Goal: Navigation & Orientation: Find specific page/section

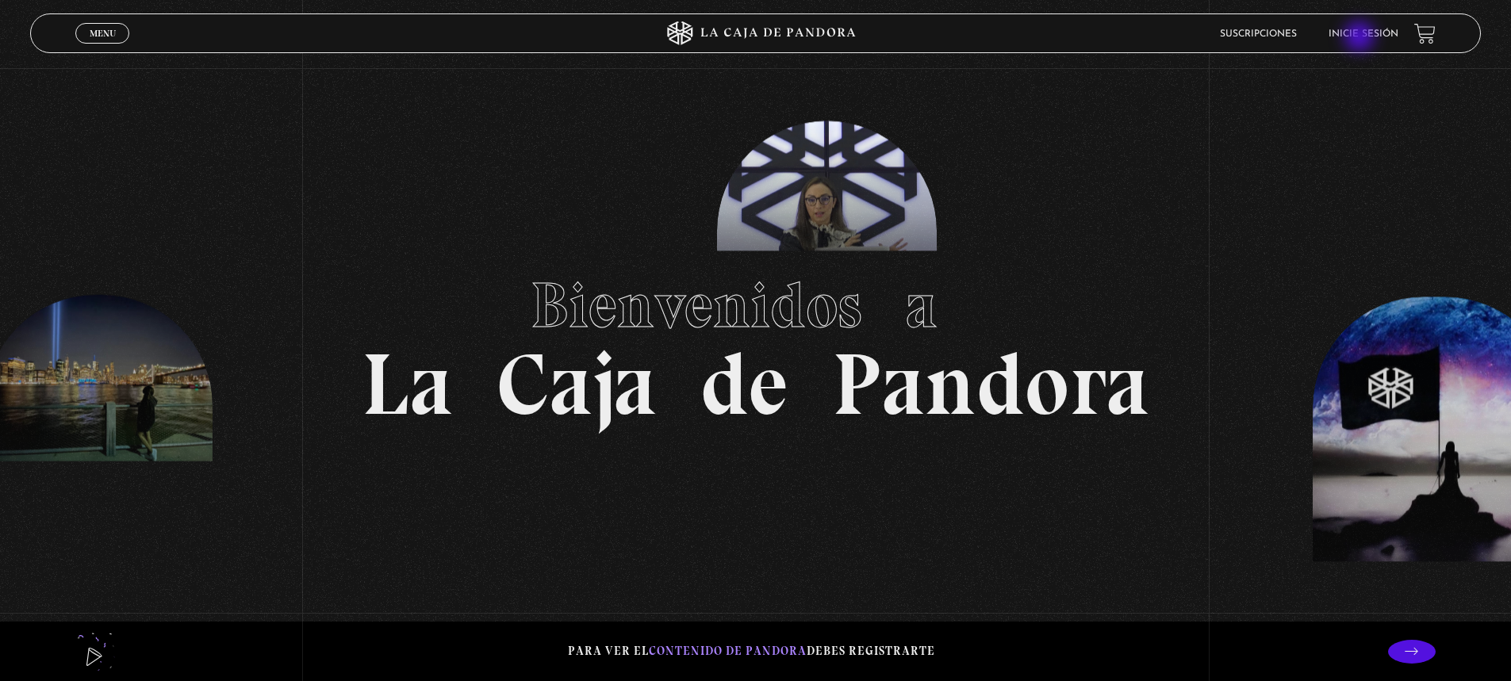
click at [1361, 38] on link "Inicie sesión" at bounding box center [1363, 34] width 70 height 10
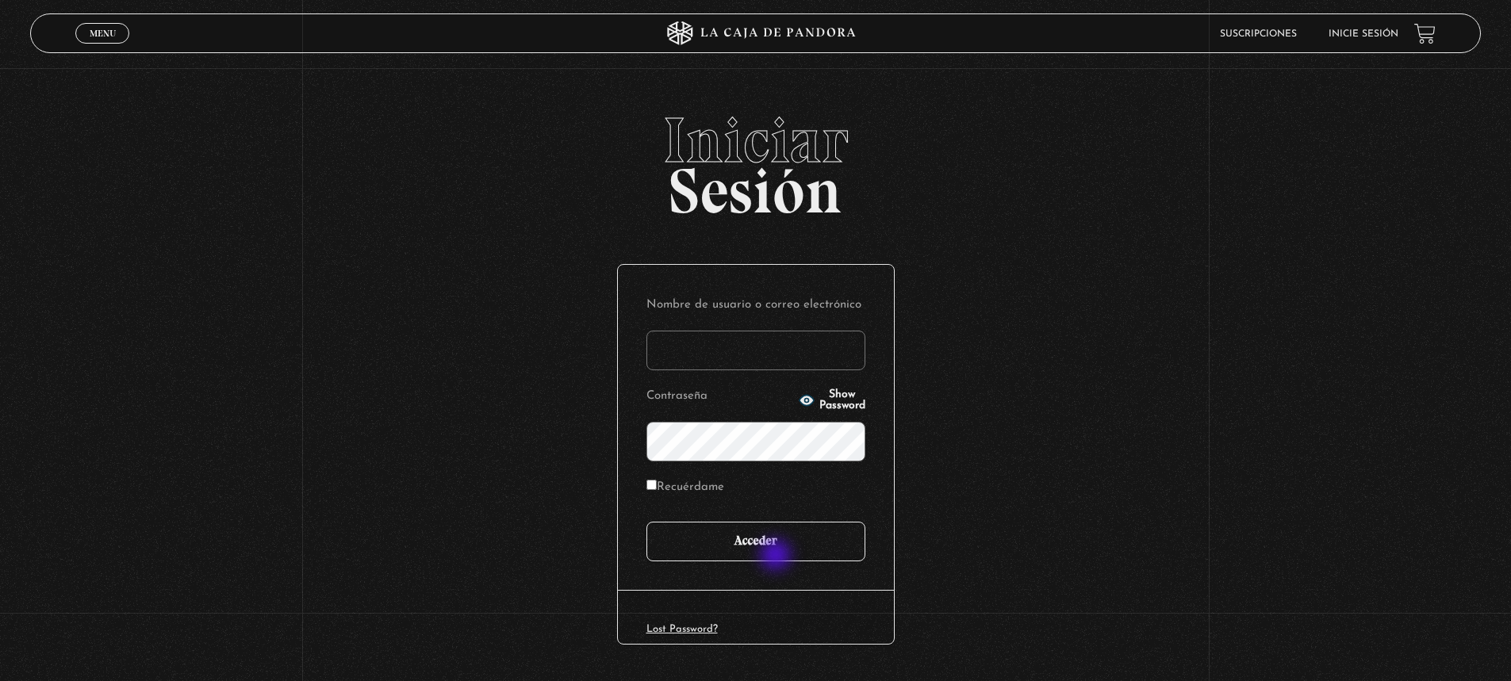
type input "jesusfreak_f413@hotmail.com"
click at [778, 556] on input "Acceder" at bounding box center [755, 542] width 219 height 40
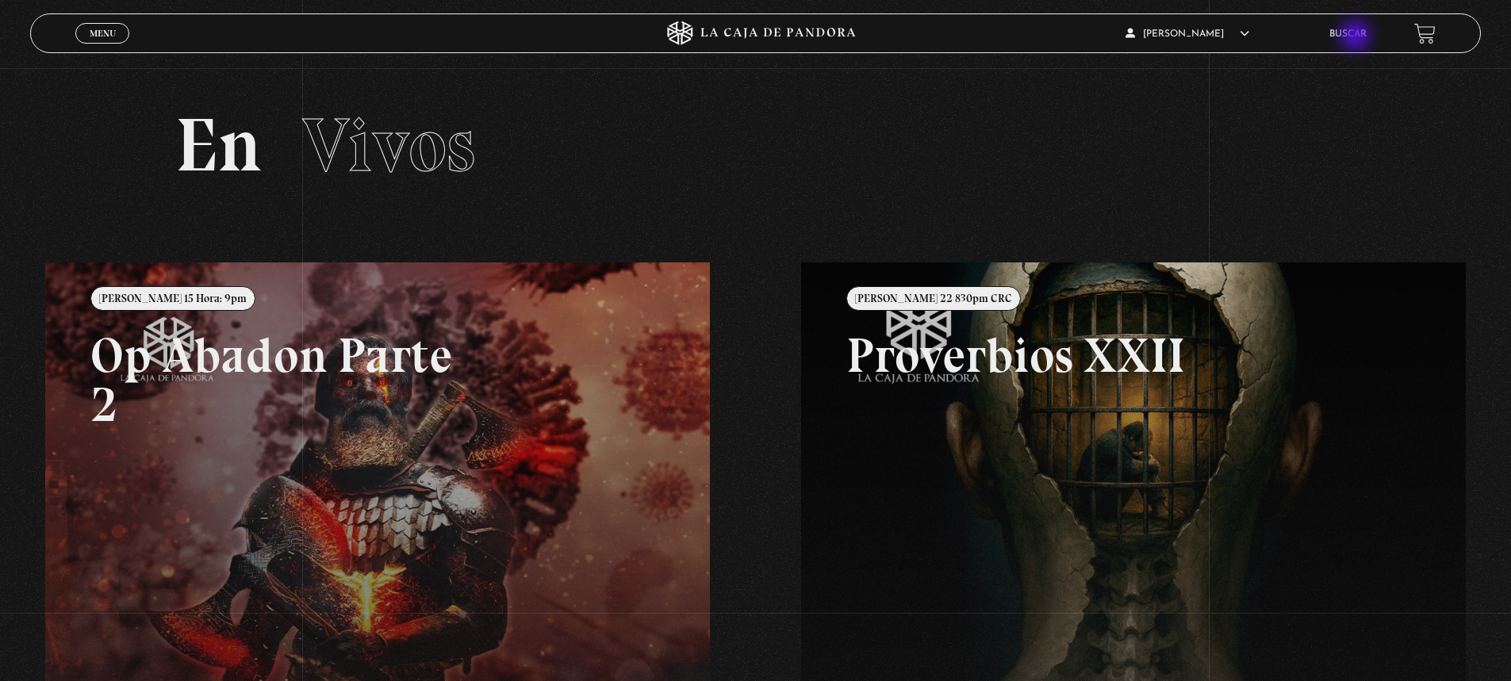
click at [1357, 37] on link "Buscar" at bounding box center [1347, 34] width 37 height 10
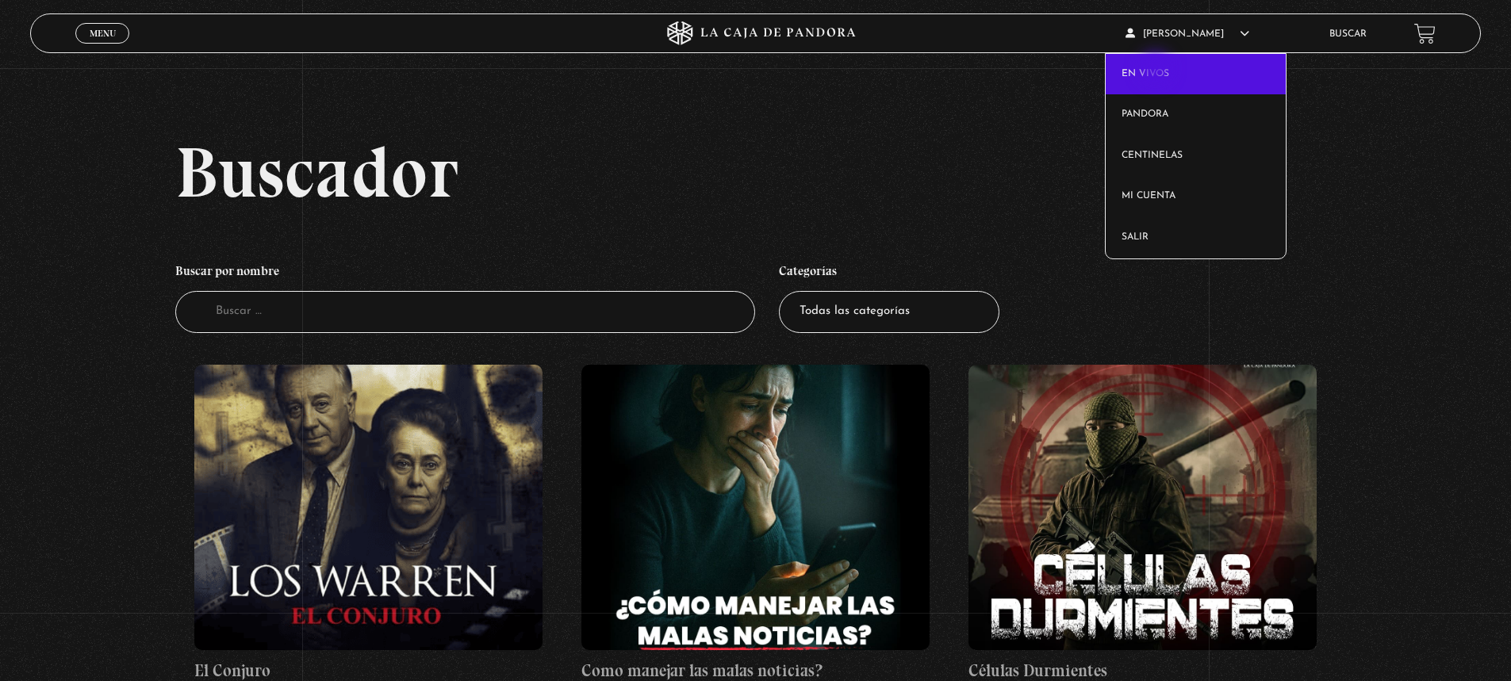
click at [1157, 70] on link "En vivos" at bounding box center [1195, 74] width 180 height 41
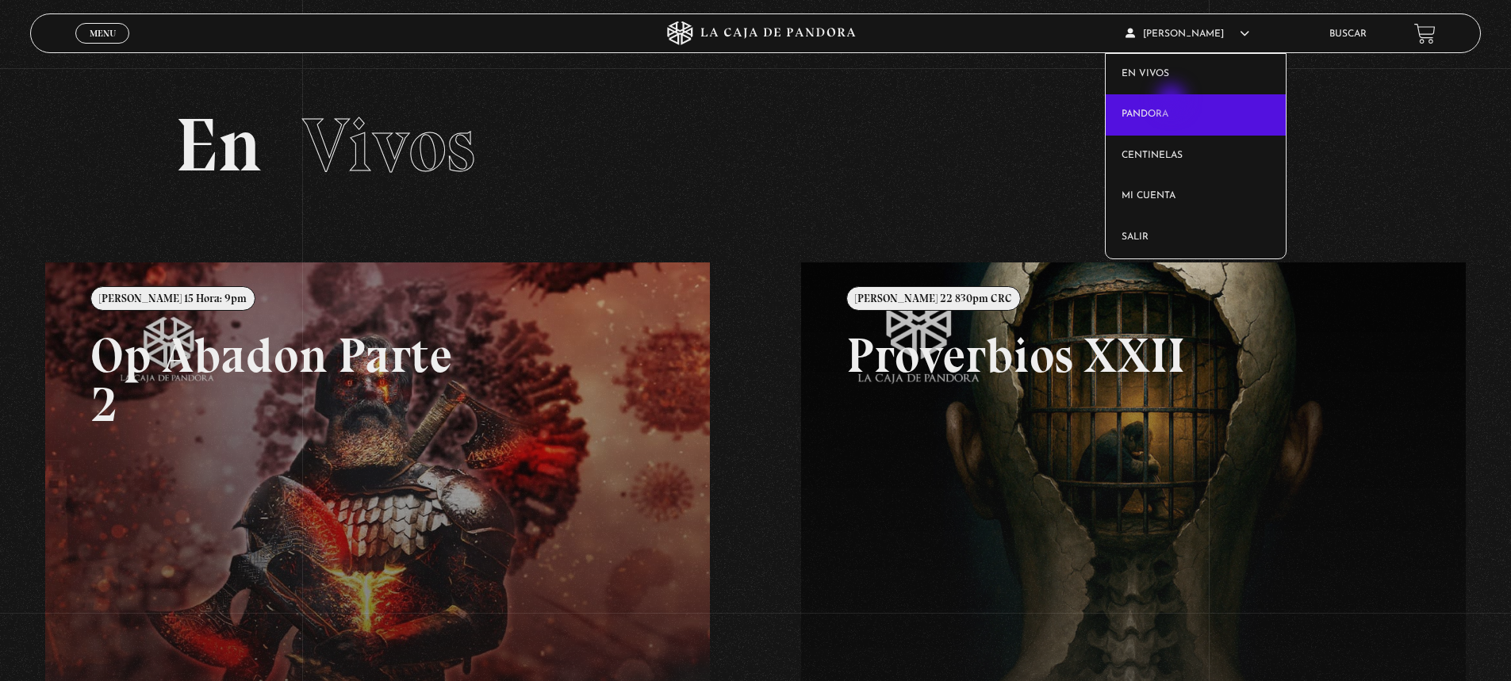
click at [1173, 101] on link "Pandora" at bounding box center [1195, 114] width 180 height 41
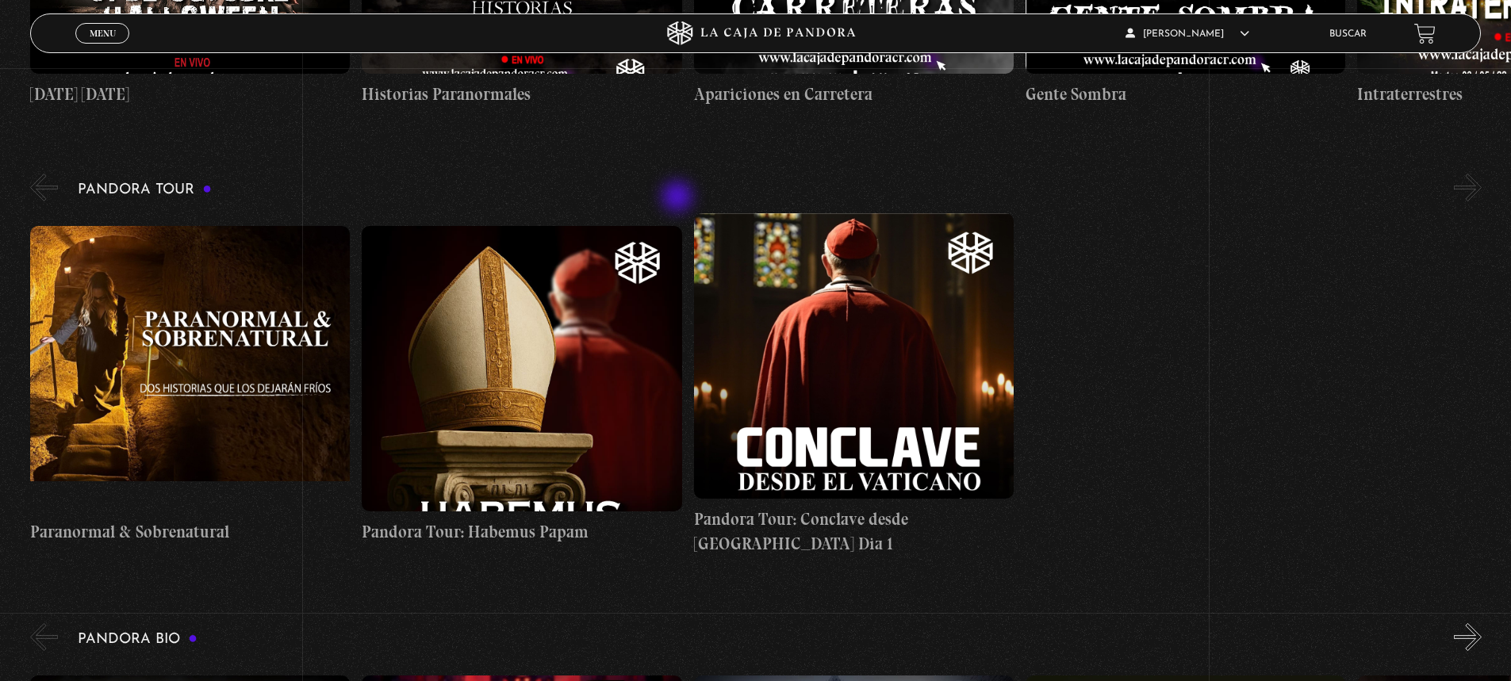
scroll to position [2141, 0]
